Goal: Transaction & Acquisition: Purchase product/service

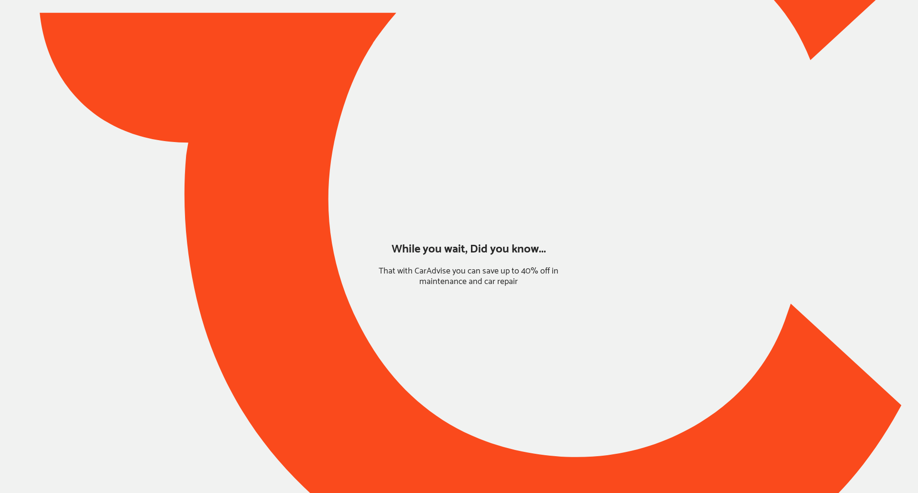
type input "*****"
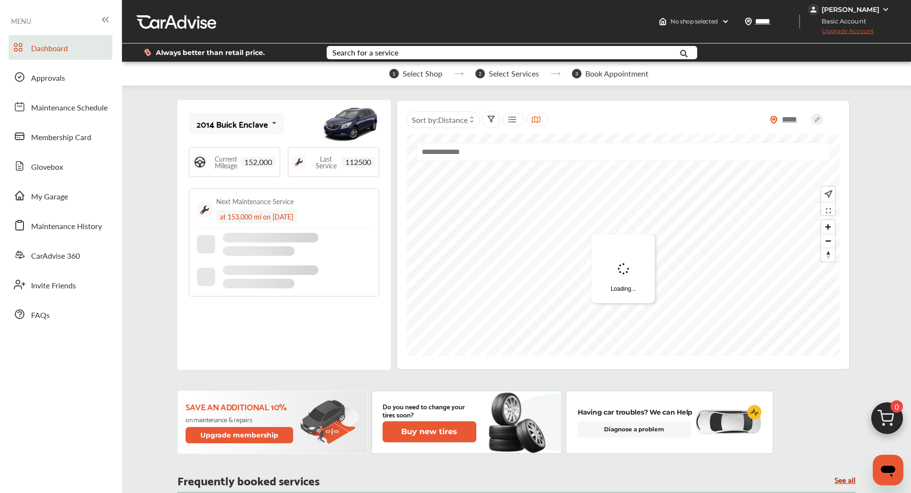
click at [425, 161] on input "text" at bounding box center [624, 152] width 414 height 19
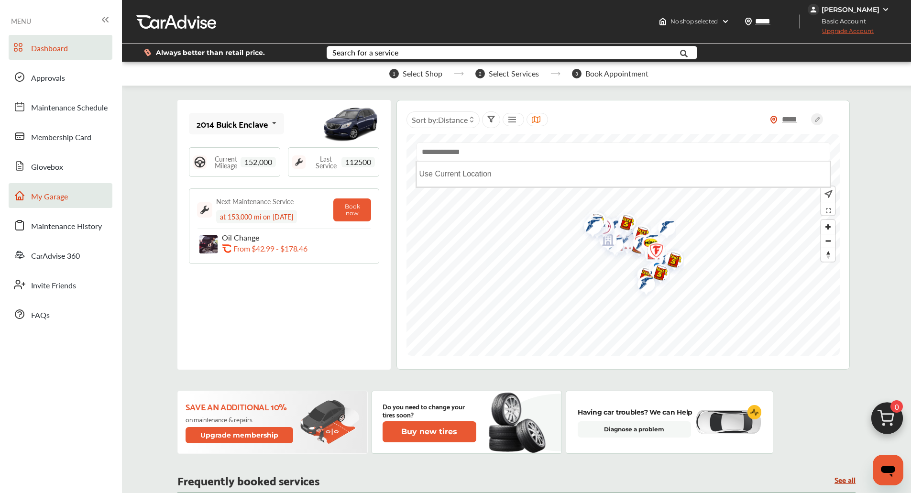
click at [55, 199] on span "My Garage" at bounding box center [49, 197] width 37 height 12
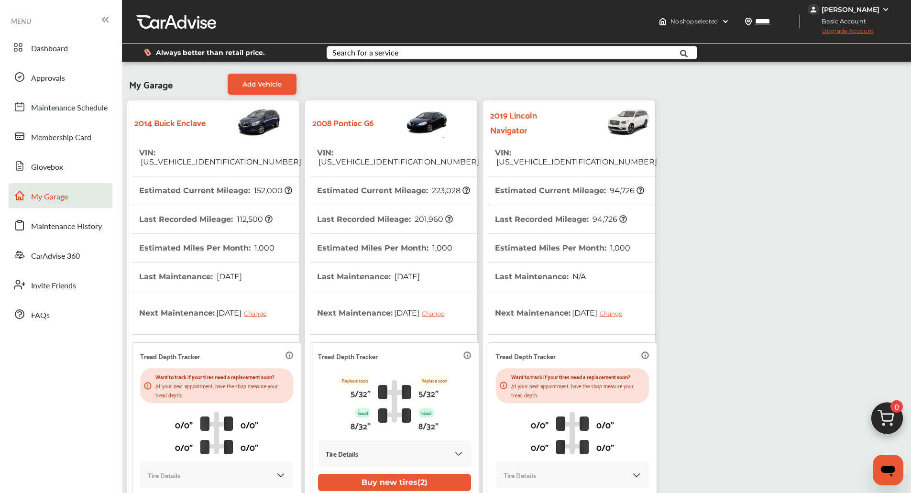
click at [561, 176] on th "Estimated Current Mileage : 94,726" at bounding box center [569, 190] width 149 height 28
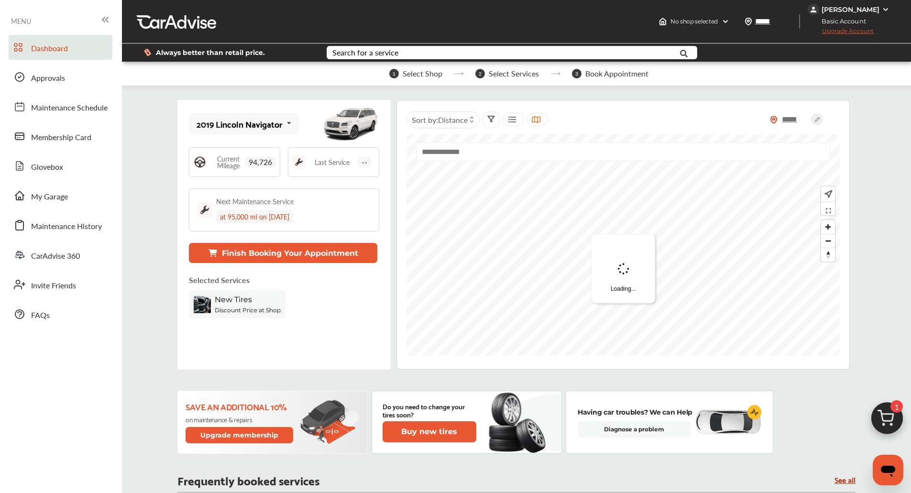
click at [887, 411] on img at bounding box center [887, 421] width 46 height 46
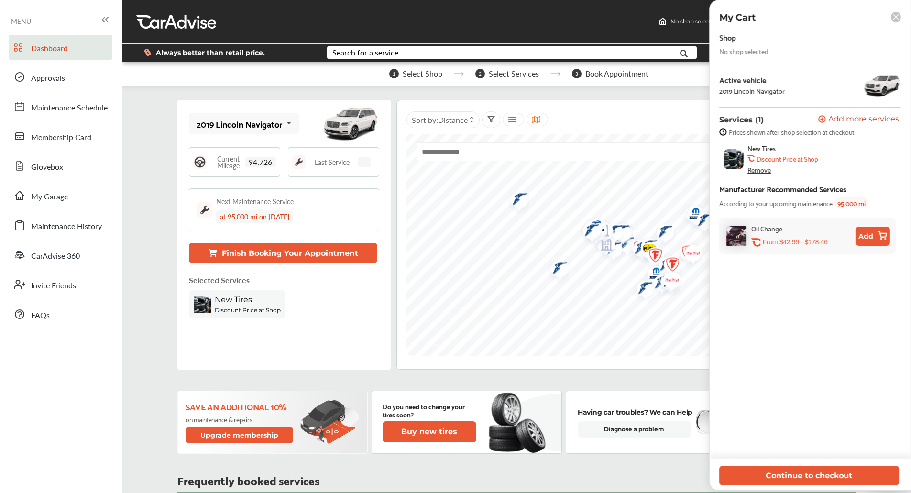
click at [839, 121] on span "Add more services" at bounding box center [863, 119] width 71 height 9
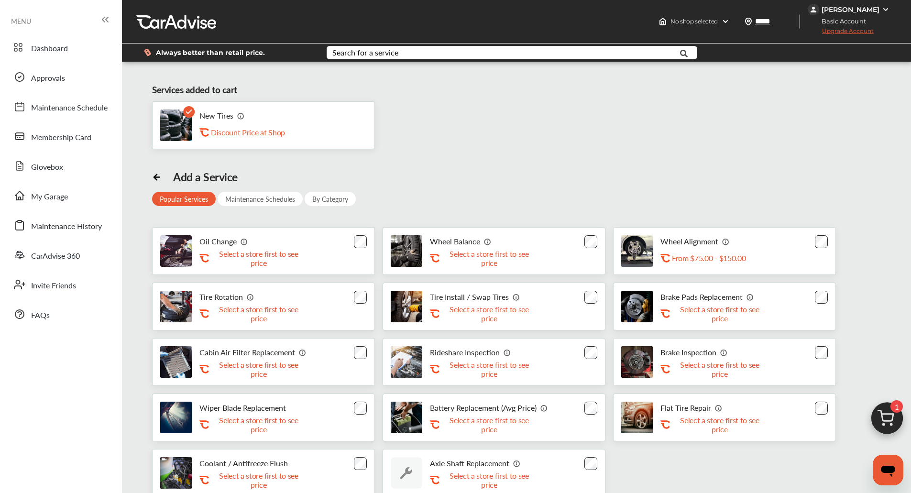
click at [187, 114] on rect at bounding box center [188, 111] width 11 height 11
click at [876, 426] on img at bounding box center [887, 421] width 46 height 46
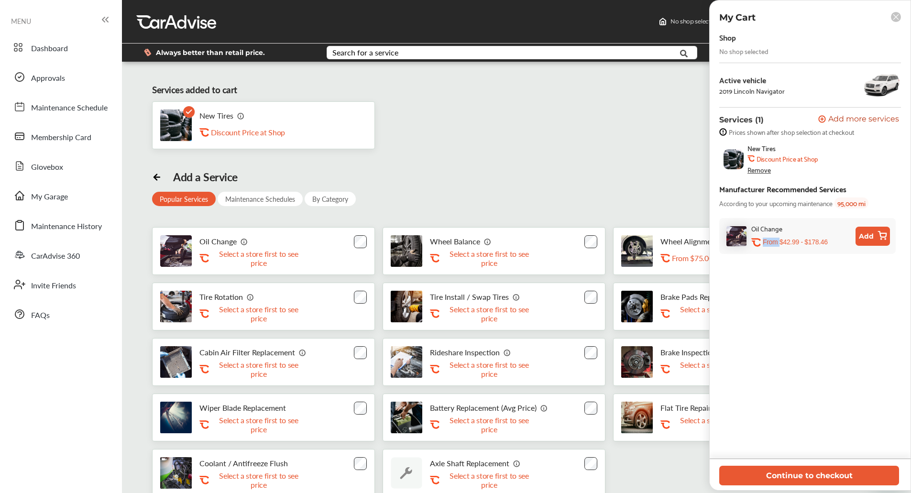
click at [876, 426] on div "Shop No shop selected Active vehicle 2019 Lincoln Navigator Services (1) Add a …" at bounding box center [810, 245] width 182 height 428
click at [761, 169] on div "Remove" at bounding box center [759, 170] width 23 height 8
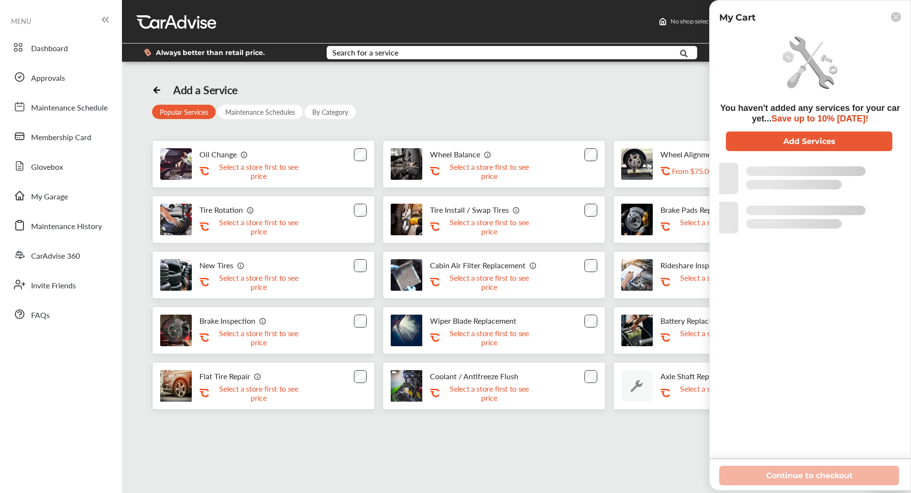
click at [512, 80] on div "Add a Service Popular Services Maintenance Schedules By Category Oil Change .st…" at bounding box center [516, 322] width 784 height 507
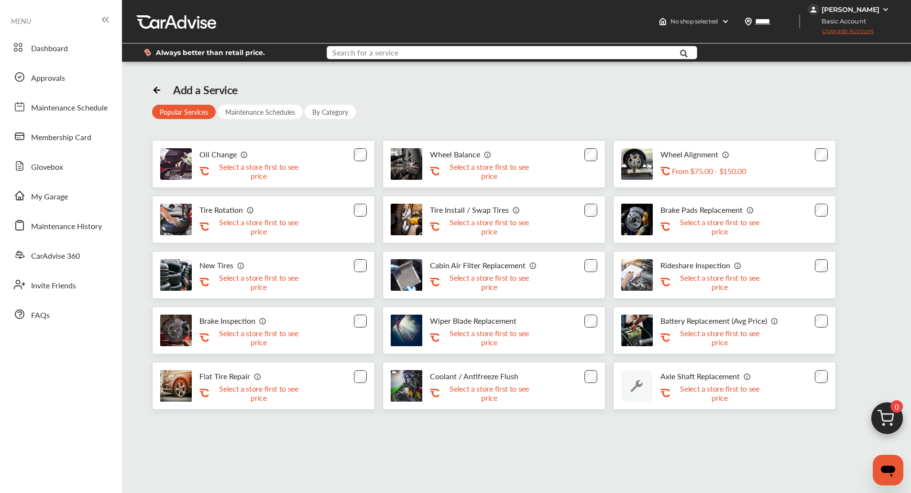
click at [496, 51] on input "text" at bounding box center [497, 53] width 338 height 15
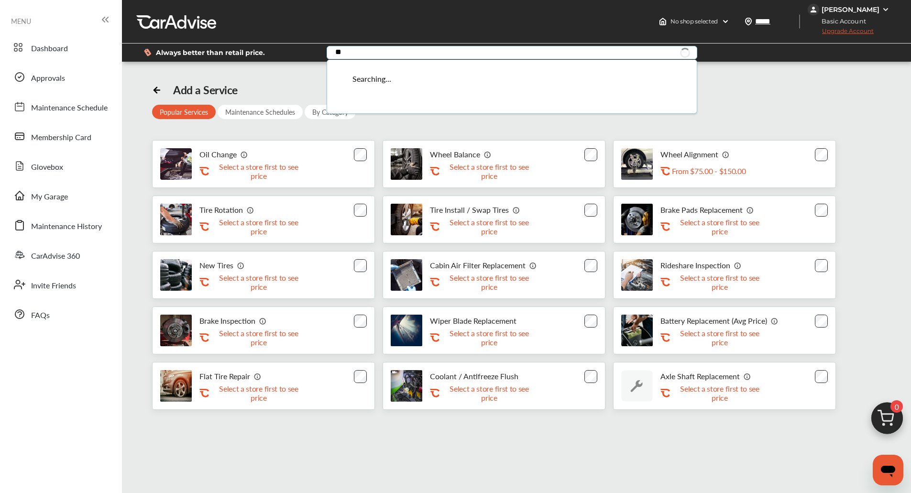
type input "*"
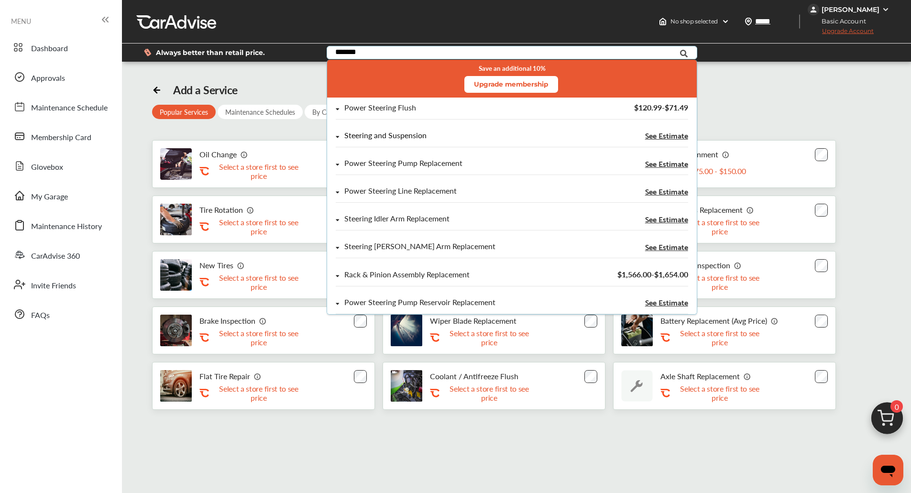
type input "*******"
click at [415, 132] on div "Steering and Suspension" at bounding box center [385, 136] width 82 height 8
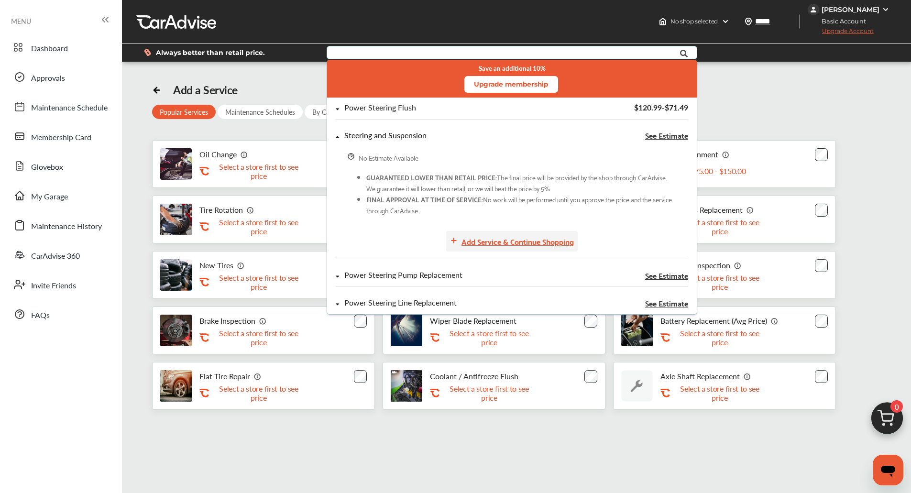
click at [500, 246] on div "Add Service & Continue Shopping" at bounding box center [518, 241] width 112 height 13
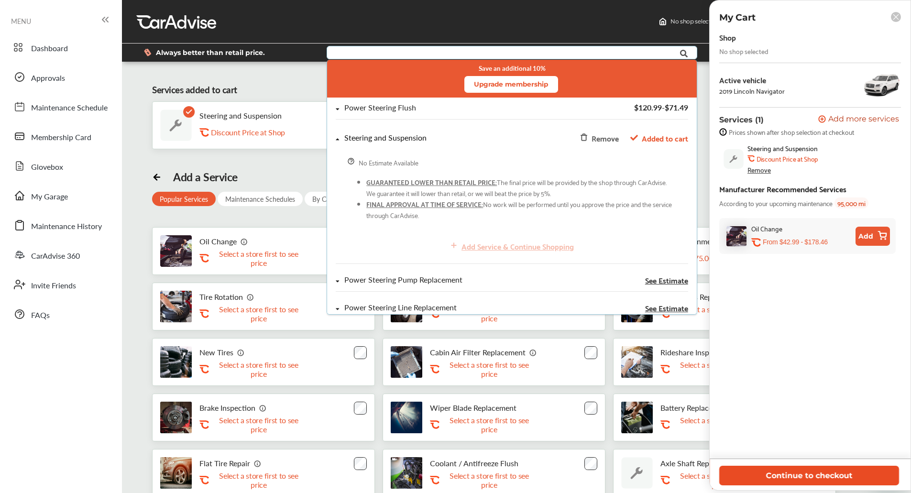
click at [791, 475] on button "Continue to checkout" at bounding box center [809, 476] width 180 height 20
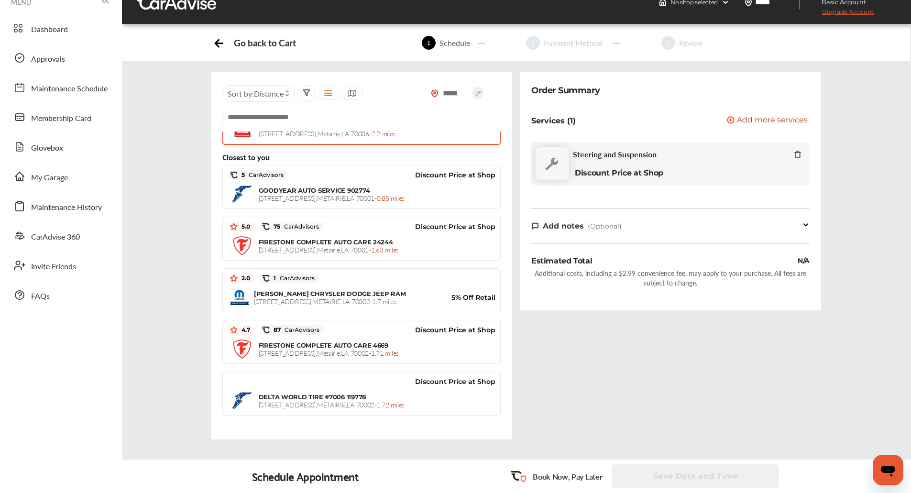
scroll to position [193, 0]
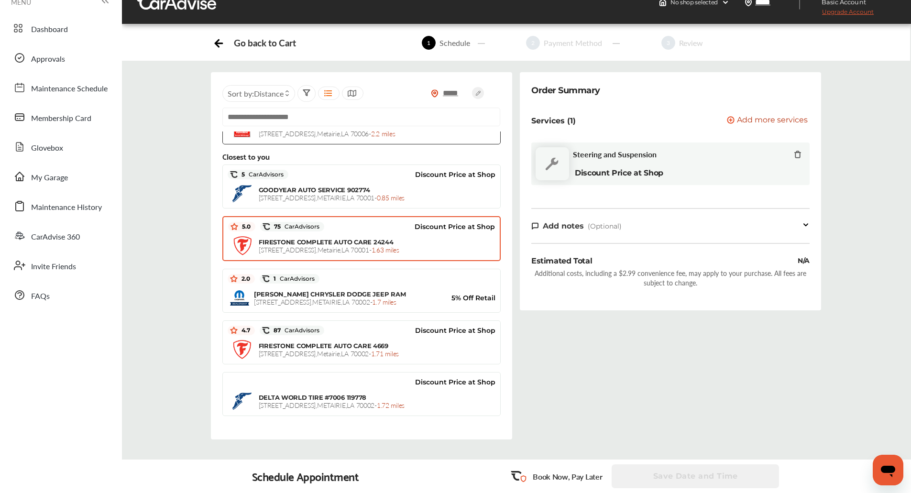
click at [368, 224] on div "Discount Price at Shop" at bounding box center [409, 227] width 171 height 14
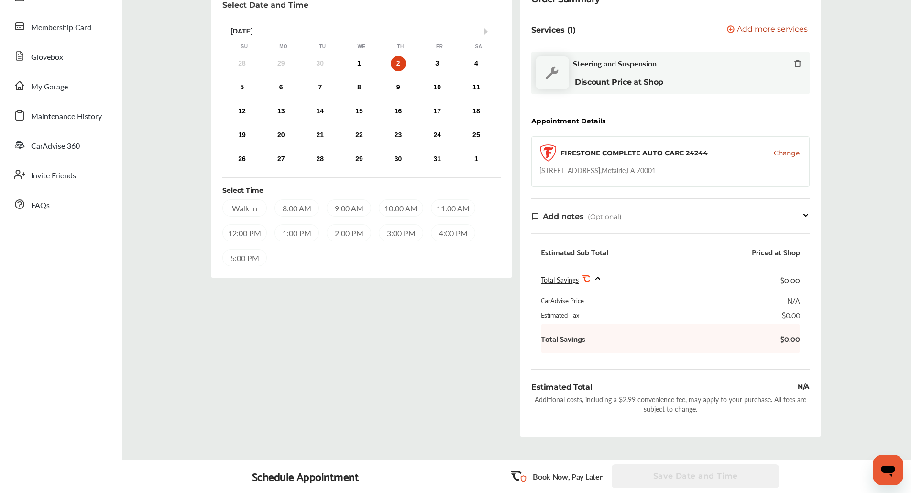
scroll to position [110, 0]
click at [300, 212] on div "8:00 AM" at bounding box center [297, 208] width 44 height 17
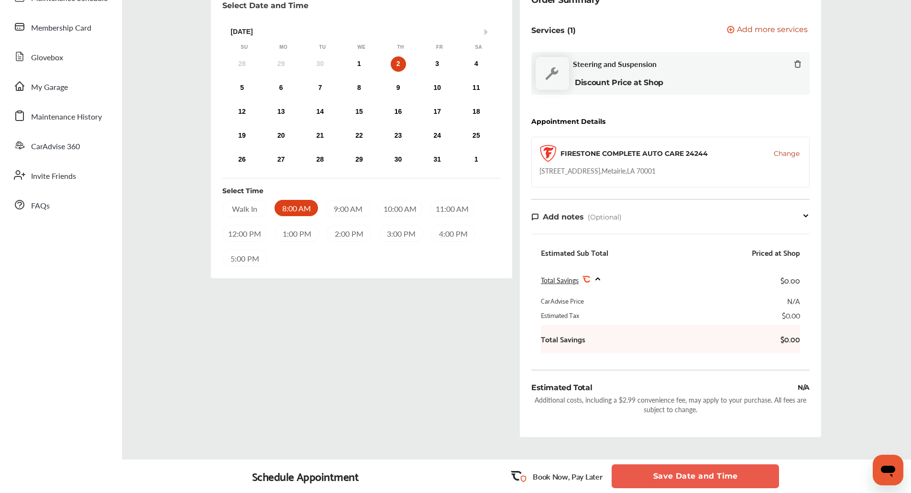
click at [668, 470] on button "Save Date and Time" at bounding box center [695, 476] width 167 height 24
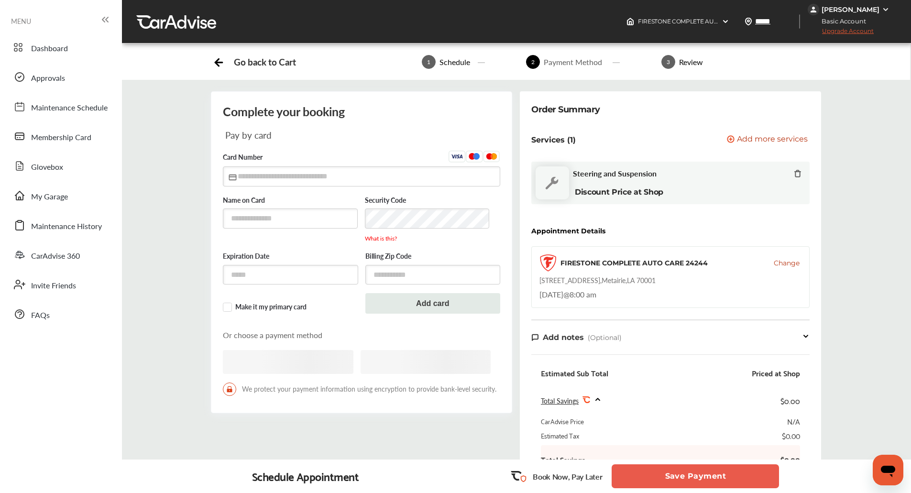
click at [668, 470] on button "Save Payment" at bounding box center [695, 476] width 167 height 24
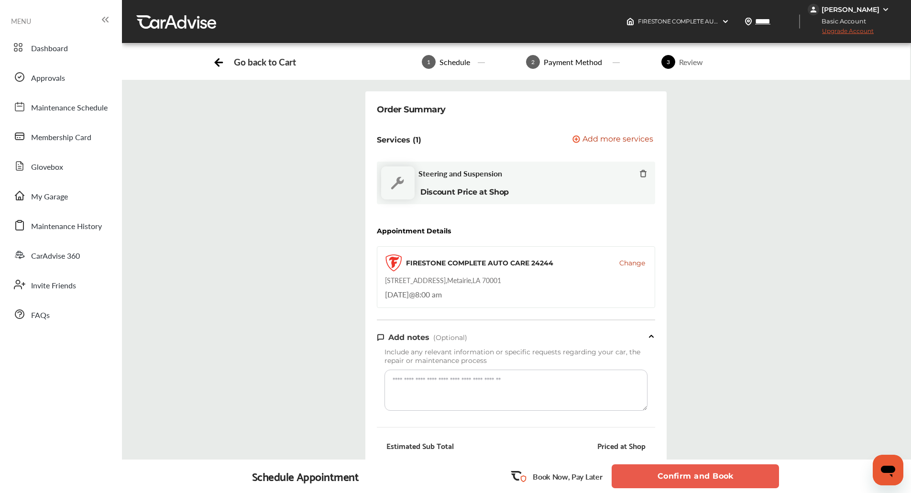
click at [668, 470] on button "Confirm and Book" at bounding box center [695, 476] width 167 height 24
